Goal: Task Accomplishment & Management: Use online tool/utility

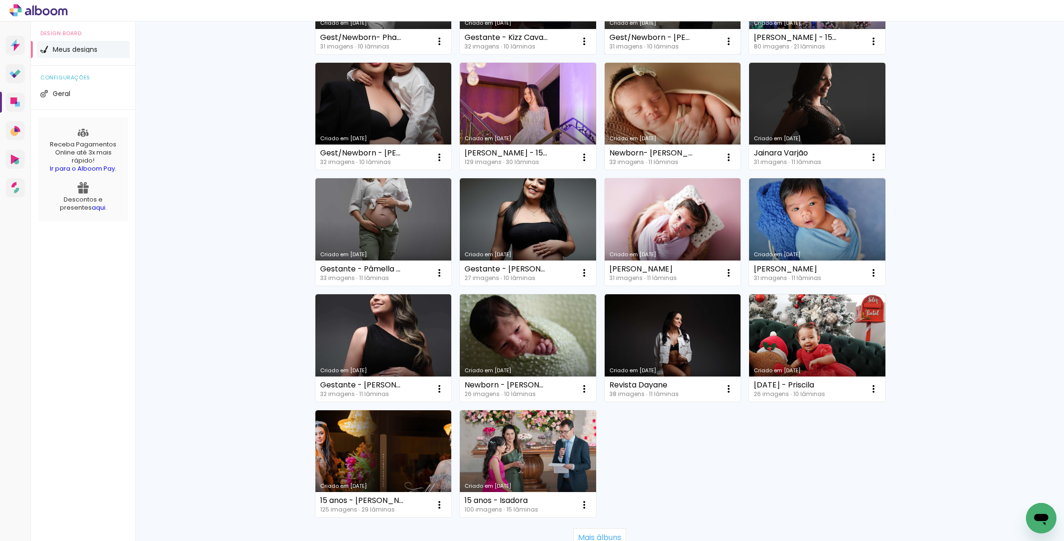
scroll to position [546, 0]
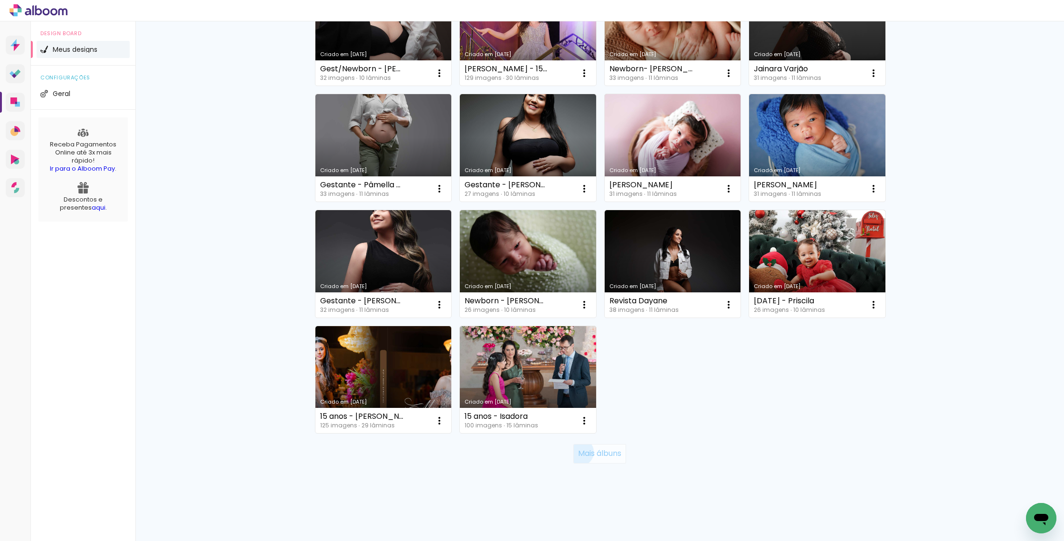
click at [0, 0] on slot "Mais álbuns" at bounding box center [0, 0] width 0 height 0
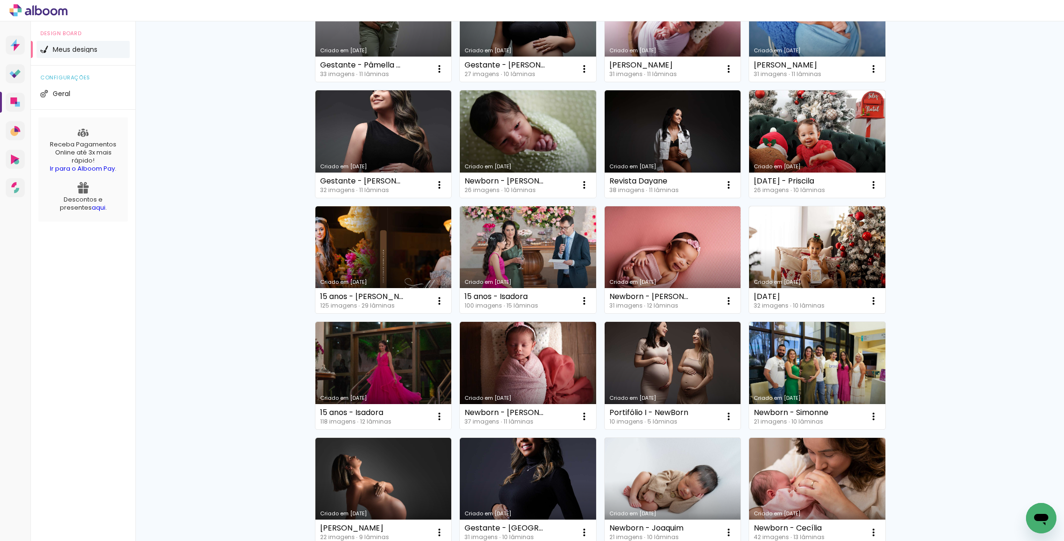
scroll to position [647, 0]
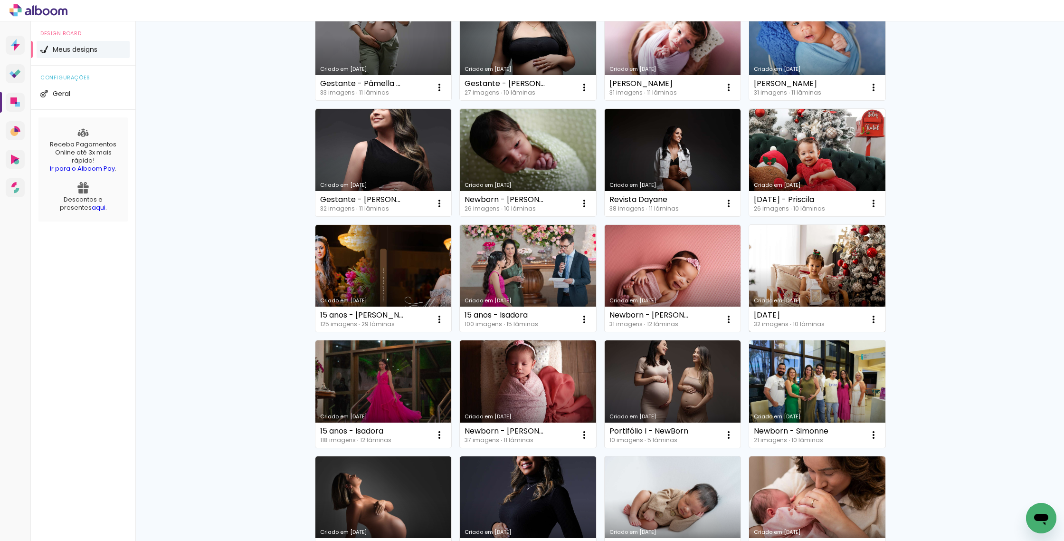
click at [807, 258] on link "Criado em [DATE]" at bounding box center [817, 278] width 136 height 107
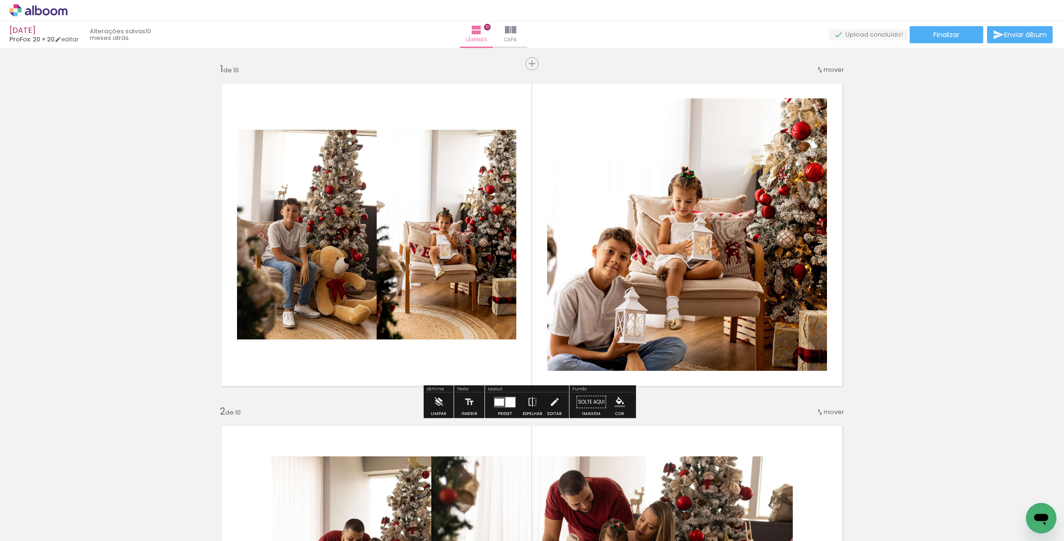
drag, startPoint x: 1022, startPoint y: 167, endPoint x: 953, endPoint y: 161, distance: 69.1
click at [72, 40] on link "editar" at bounding box center [67, 39] width 24 height 8
type input "0"
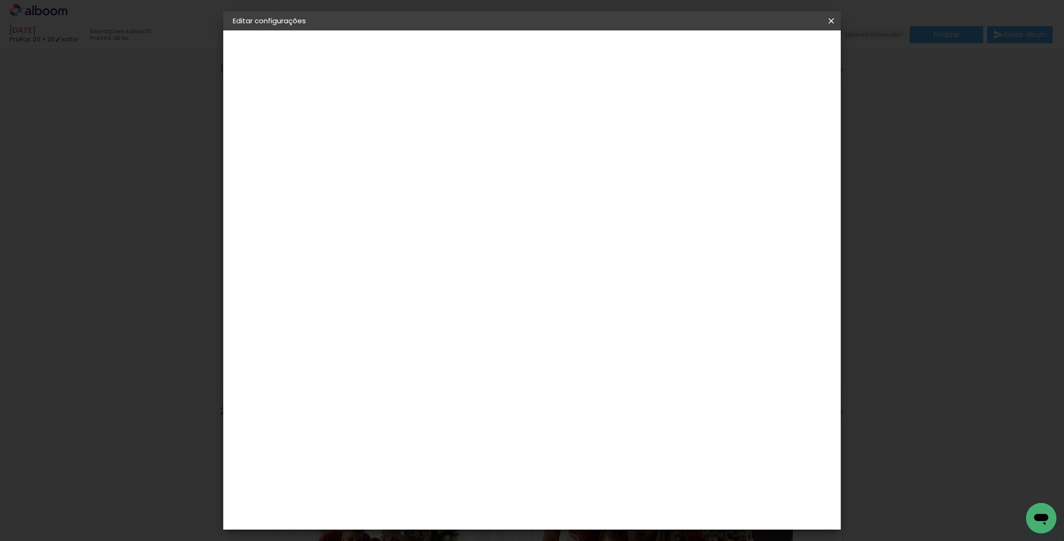
click at [283, 136] on small "20.3 × 40.6 cm" at bounding box center [282, 139] width 41 height 6
drag, startPoint x: 575, startPoint y: 144, endPoint x: 573, endPoint y: 149, distance: 5.0
click at [440, 154] on div "Escolha o tamanho" at bounding box center [412, 176] width 55 height 44
click at [440, 155] on div "Escolha o tamanho" at bounding box center [412, 176] width 55 height 44
click at [440, 158] on div "Escolha o tamanho" at bounding box center [412, 176] width 55 height 44
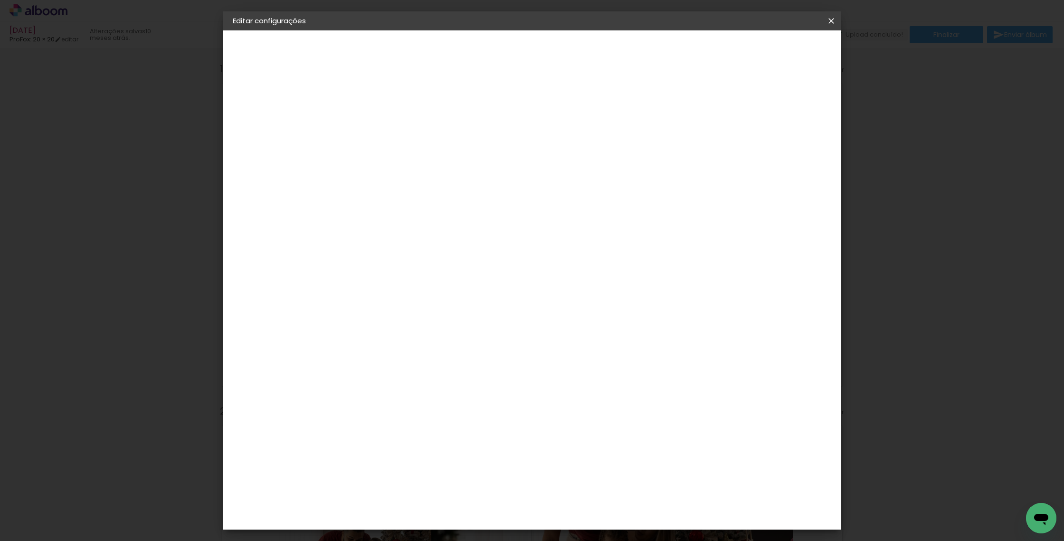
click at [440, 163] on div "Escolha o tamanho" at bounding box center [412, 176] width 55 height 44
click at [440, 154] on div "Escolha o tamanho" at bounding box center [412, 176] width 55 height 44
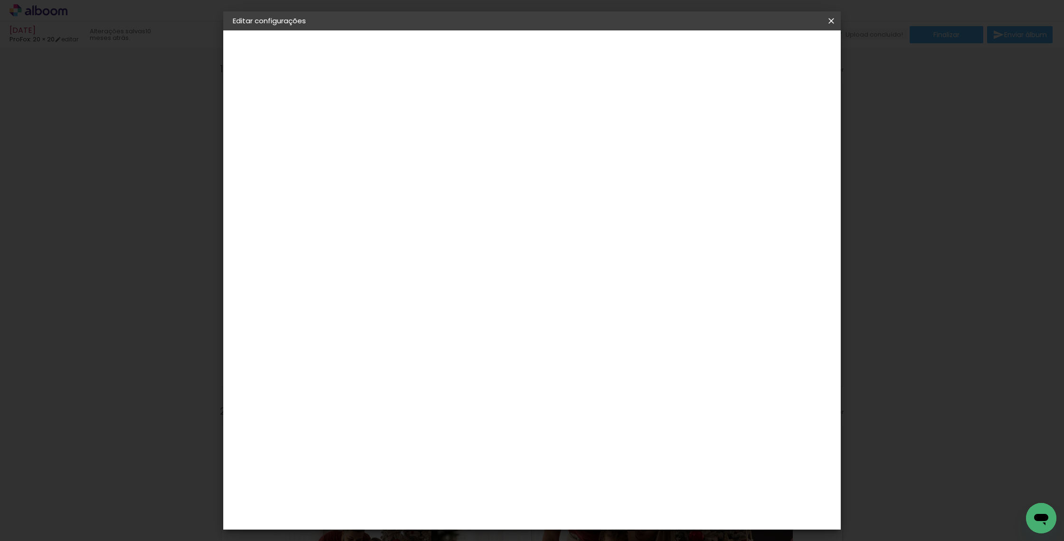
click at [440, 154] on div "Tamanho Escolha o tamanho" at bounding box center [412, 176] width 55 height 44
click at [421, 146] on label "Tamanho" at bounding box center [403, 150] width 36 height 8
drag, startPoint x: 521, startPoint y: 128, endPoint x: 253, endPoint y: 60, distance: 277.0
click at [464, 127] on div "Opções disponíveis Tamanho Escolha o tamanho" at bounding box center [412, 160] width 103 height 137
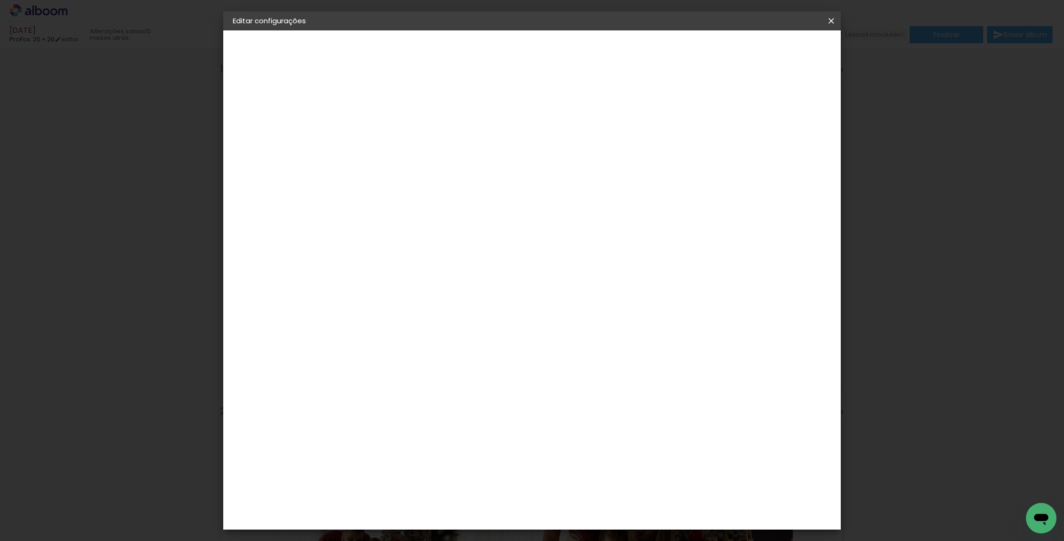
click at [0, 0] on slot "[DATE]" at bounding box center [0, 0] width 0 height 0
click at [267, 120] on iron-pages "Fornecedor Escolhendo fornecedor..." at bounding box center [285, 117] width 104 height 19
click at [836, 19] on iron-icon at bounding box center [831, 21] width 11 height 10
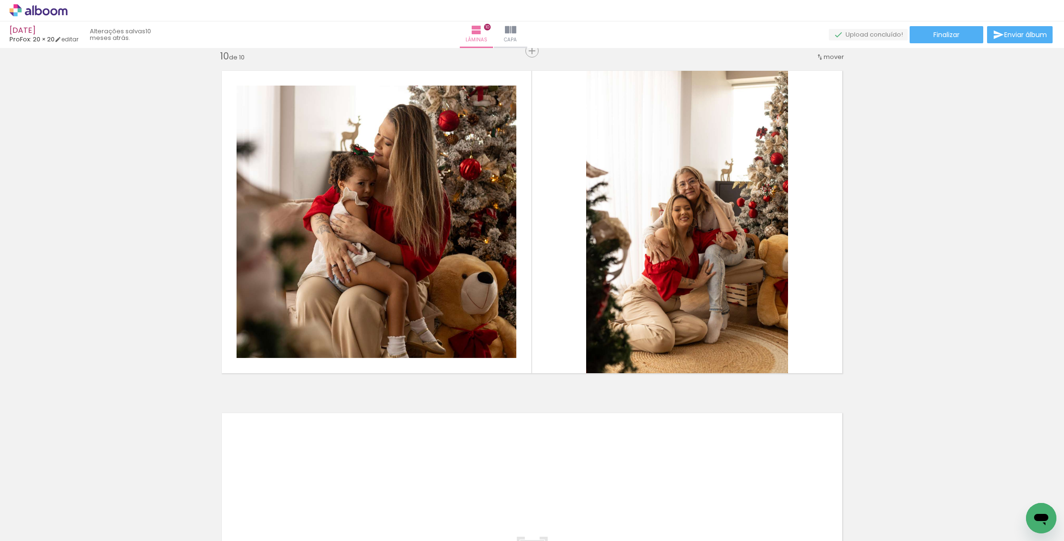
scroll to position [3367, 0]
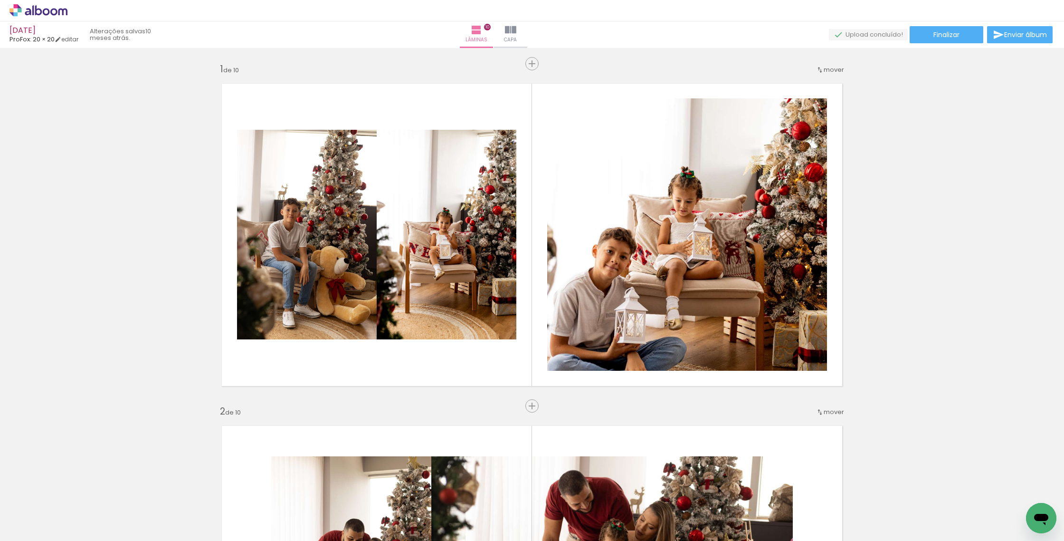
scroll to position [3367, 0]
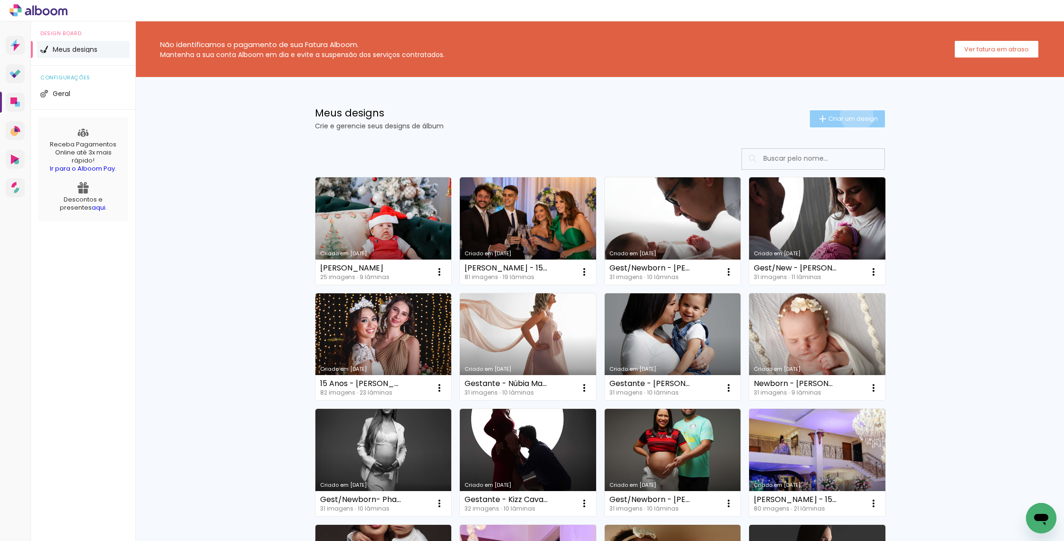
click at [852, 115] on span "Criar um design" at bounding box center [853, 118] width 49 height 6
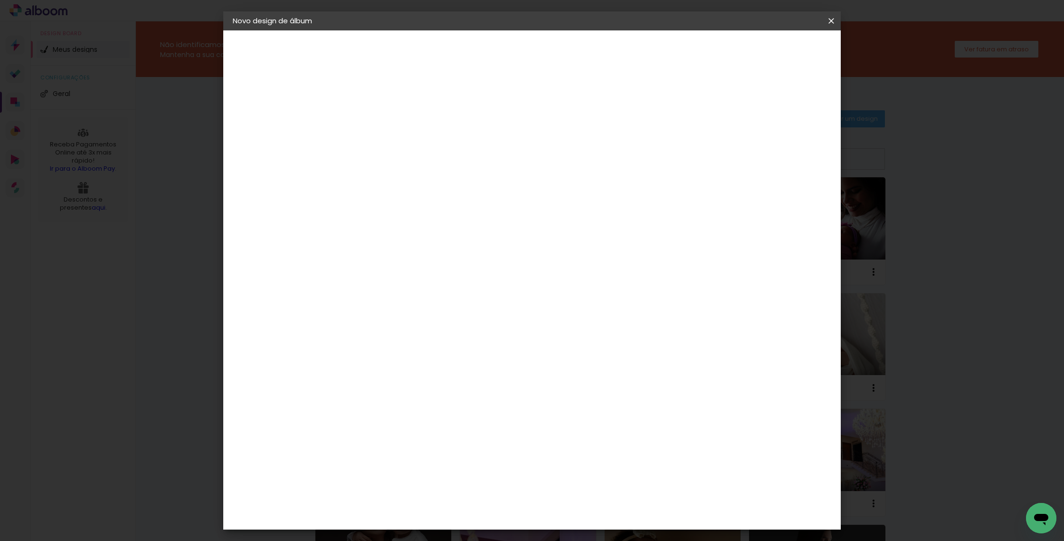
click at [388, 130] on input at bounding box center [388, 127] width 0 height 15
type input "teszte"
type paper-input "teszte"
click at [0, 0] on slot "Avançar" at bounding box center [0, 0] width 0 height 0
click at [423, 183] on input at bounding box center [412, 181] width 96 height 12
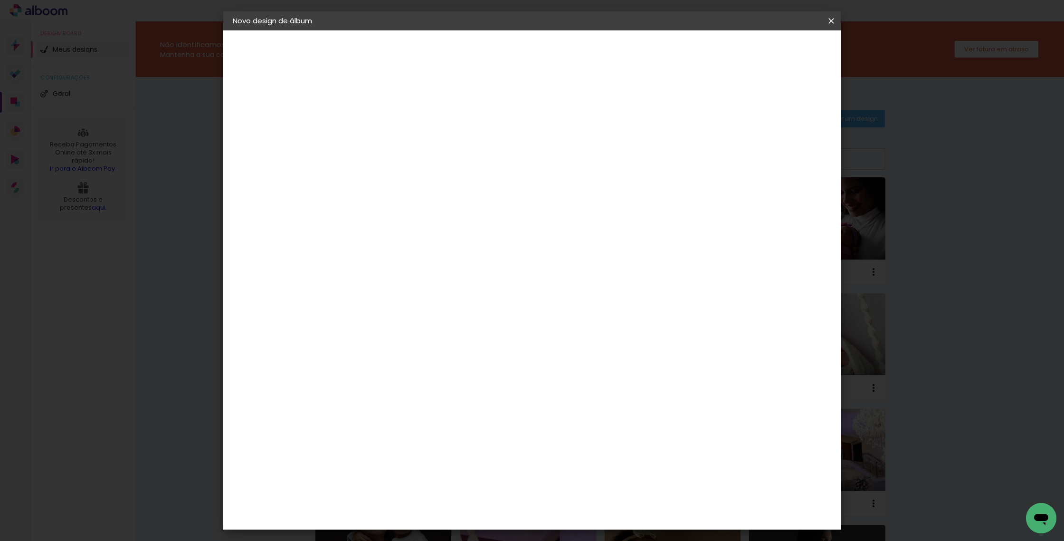
type input "prof"
type paper-input "prof"
click at [408, 214] on div "ProFox" at bounding box center [395, 215] width 26 height 8
click at [0, 0] on slot "Avançar" at bounding box center [0, 0] width 0 height 0
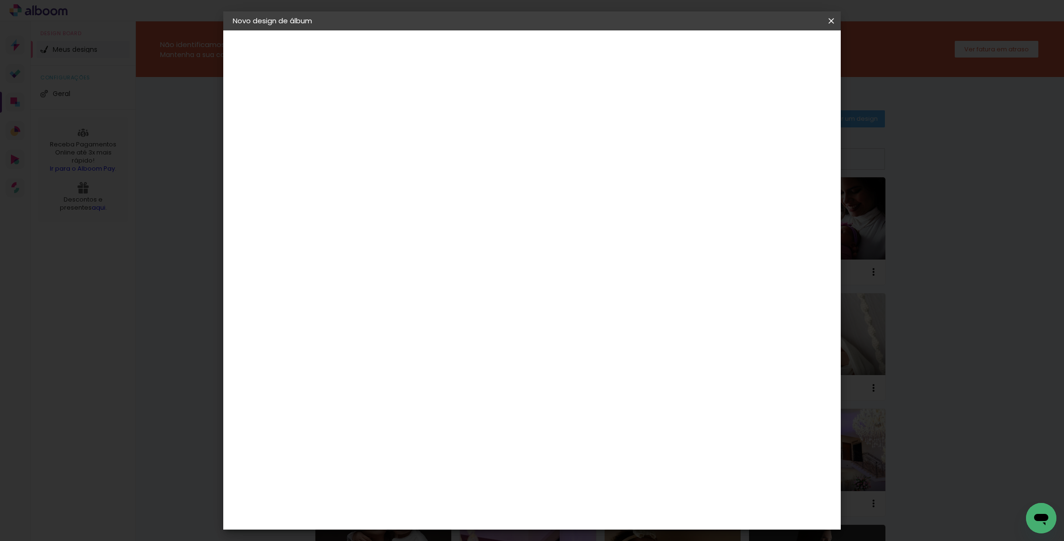
click at [452, 496] on span "20 × 30" at bounding box center [430, 508] width 44 height 25
click at [0, 0] on slot "Avançar" at bounding box center [0, 0] width 0 height 0
drag, startPoint x: 370, startPoint y: 101, endPoint x: 323, endPoint y: 96, distance: 47.2
click at [323, 30] on quentale-album-spec "Iniciar design Iniciar design" at bounding box center [532, 30] width 618 height 0
type input "0"
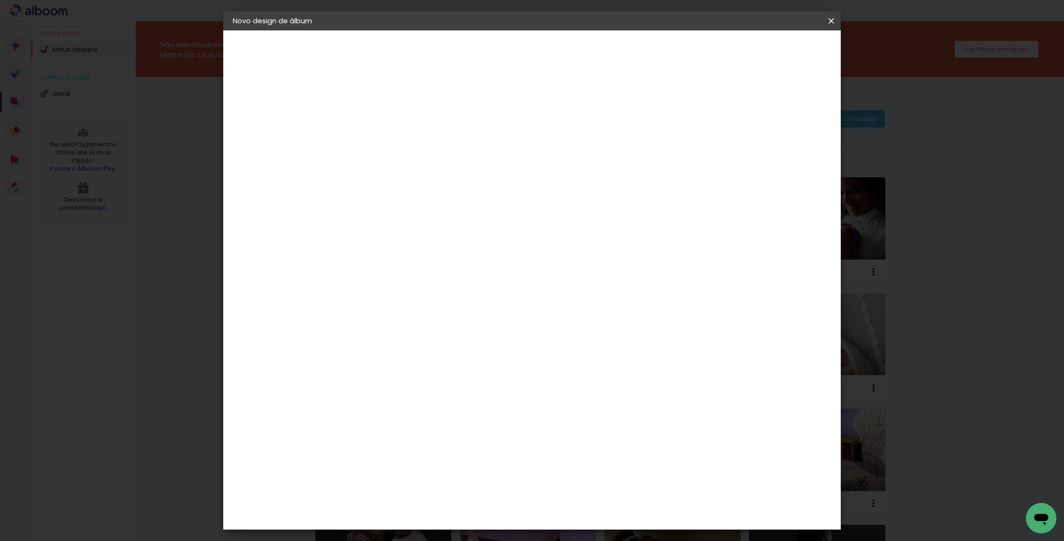
type paper-input "0"
click at [772, 52] on span "Iniciar design" at bounding box center [750, 50] width 43 height 7
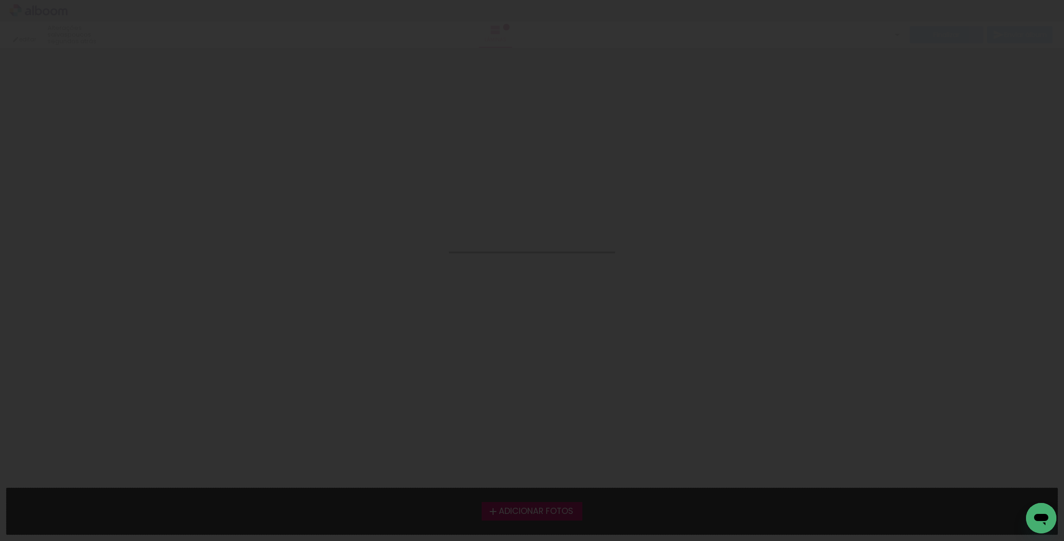
click at [800, 47] on div "editar poucos segundos atrás. Lâminas Finalizar Enviar álbum" at bounding box center [532, 24] width 1064 height 48
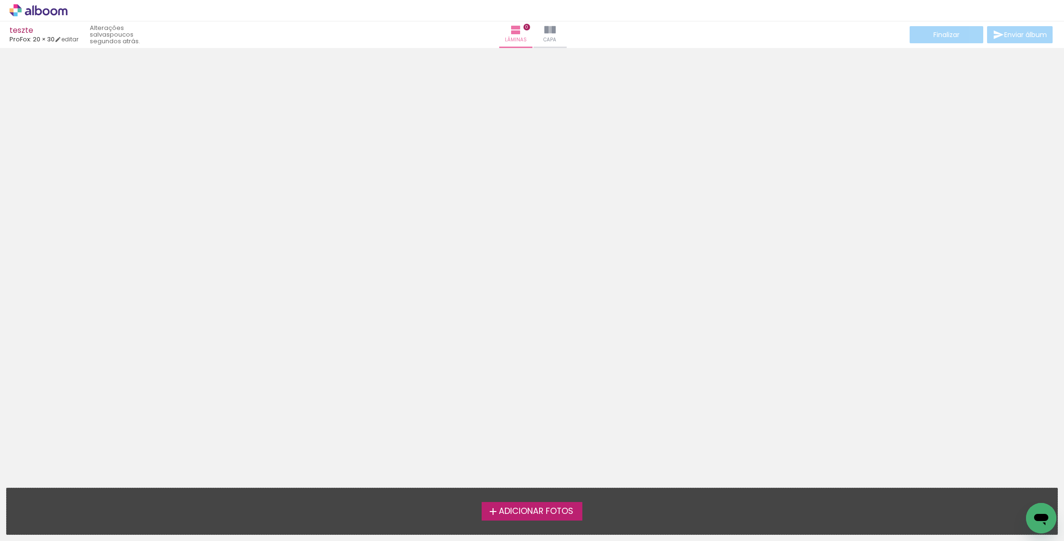
click at [564, 513] on span "Adicionar Fotos" at bounding box center [536, 511] width 75 height 9
click at [0, 0] on input "file" at bounding box center [0, 0] width 0 height 0
